Goal: Check status: Check status

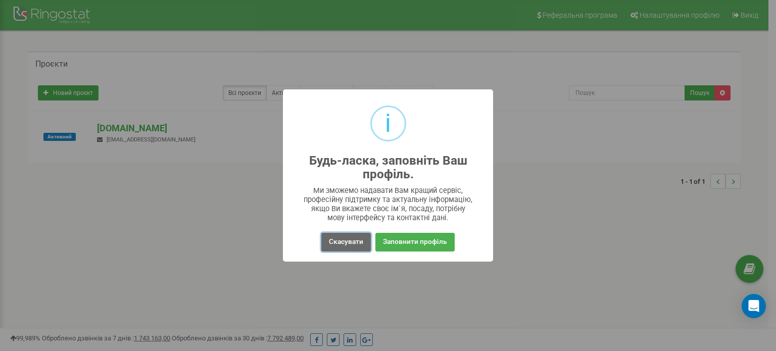
click at [359, 246] on button "Скасувати" at bounding box center [346, 242] width 50 height 19
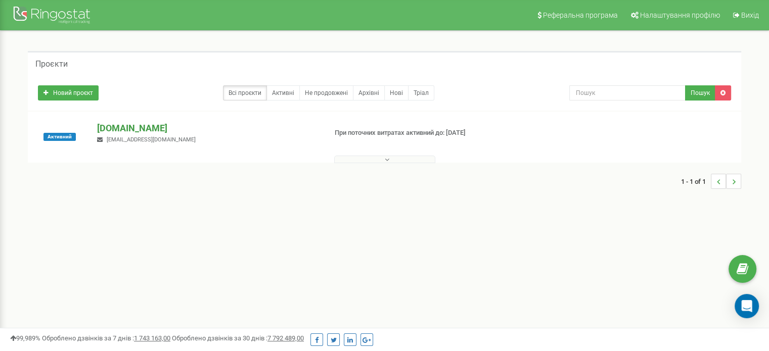
click at [116, 127] on p "[DOMAIN_NAME]" at bounding box center [207, 128] width 221 height 13
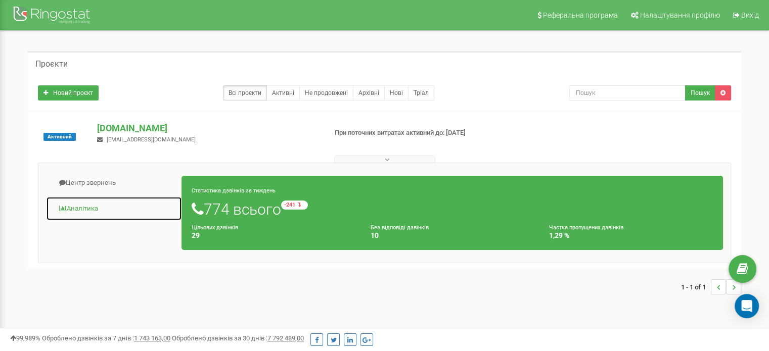
click at [93, 208] on link "Аналiтика" at bounding box center [114, 209] width 136 height 25
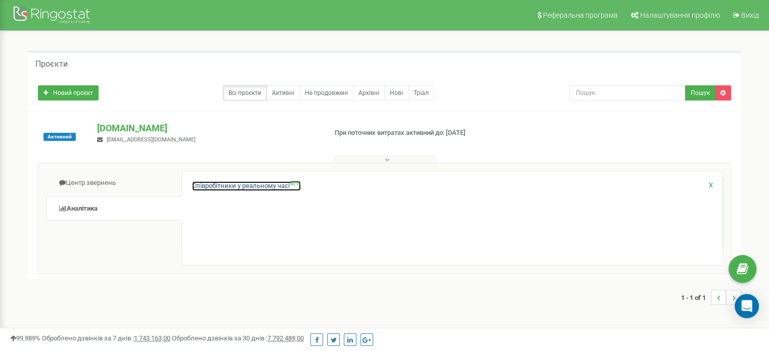
click at [249, 185] on link "Співробітники у реальному часі NEW" at bounding box center [246, 186] width 109 height 10
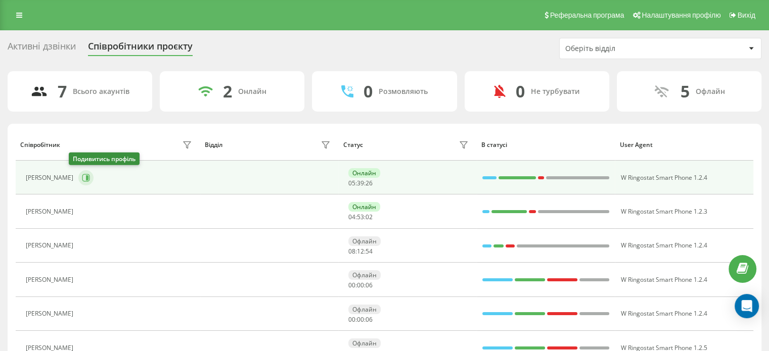
click at [82, 177] on icon at bounding box center [86, 178] width 8 height 8
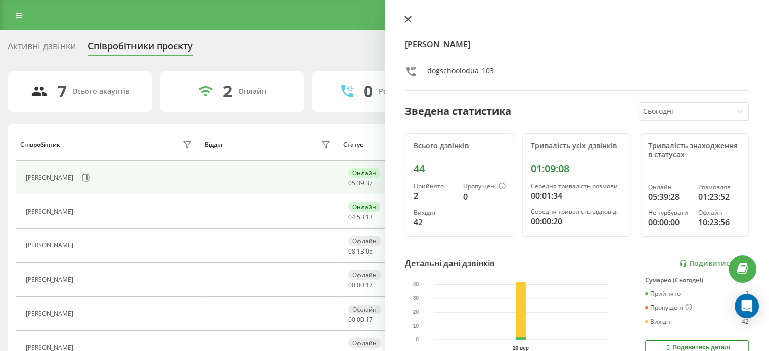
click at [411, 24] on button at bounding box center [407, 20] width 13 height 10
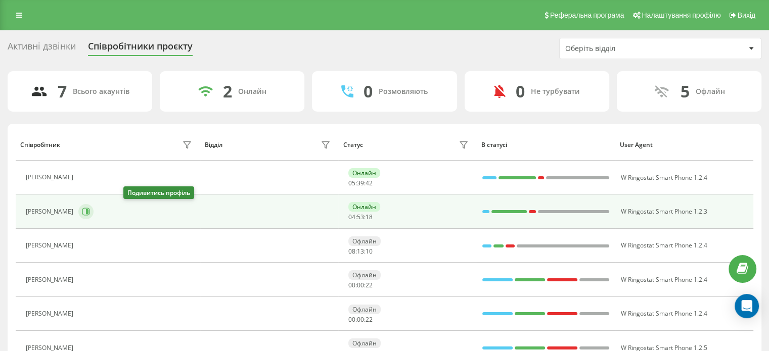
click at [90, 212] on icon at bounding box center [86, 212] width 8 height 8
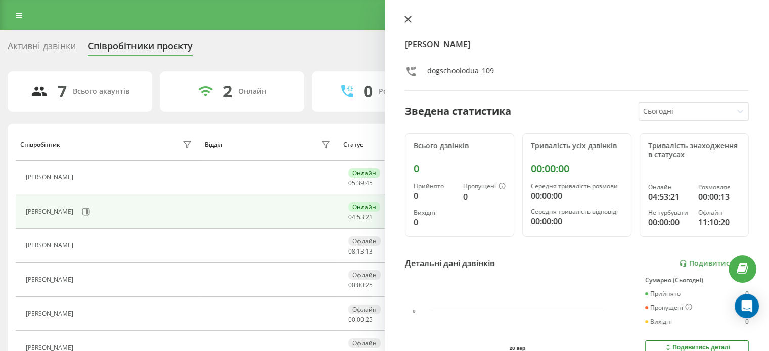
click at [404, 20] on icon at bounding box center [407, 19] width 7 height 7
